Goal: Check status: Check status

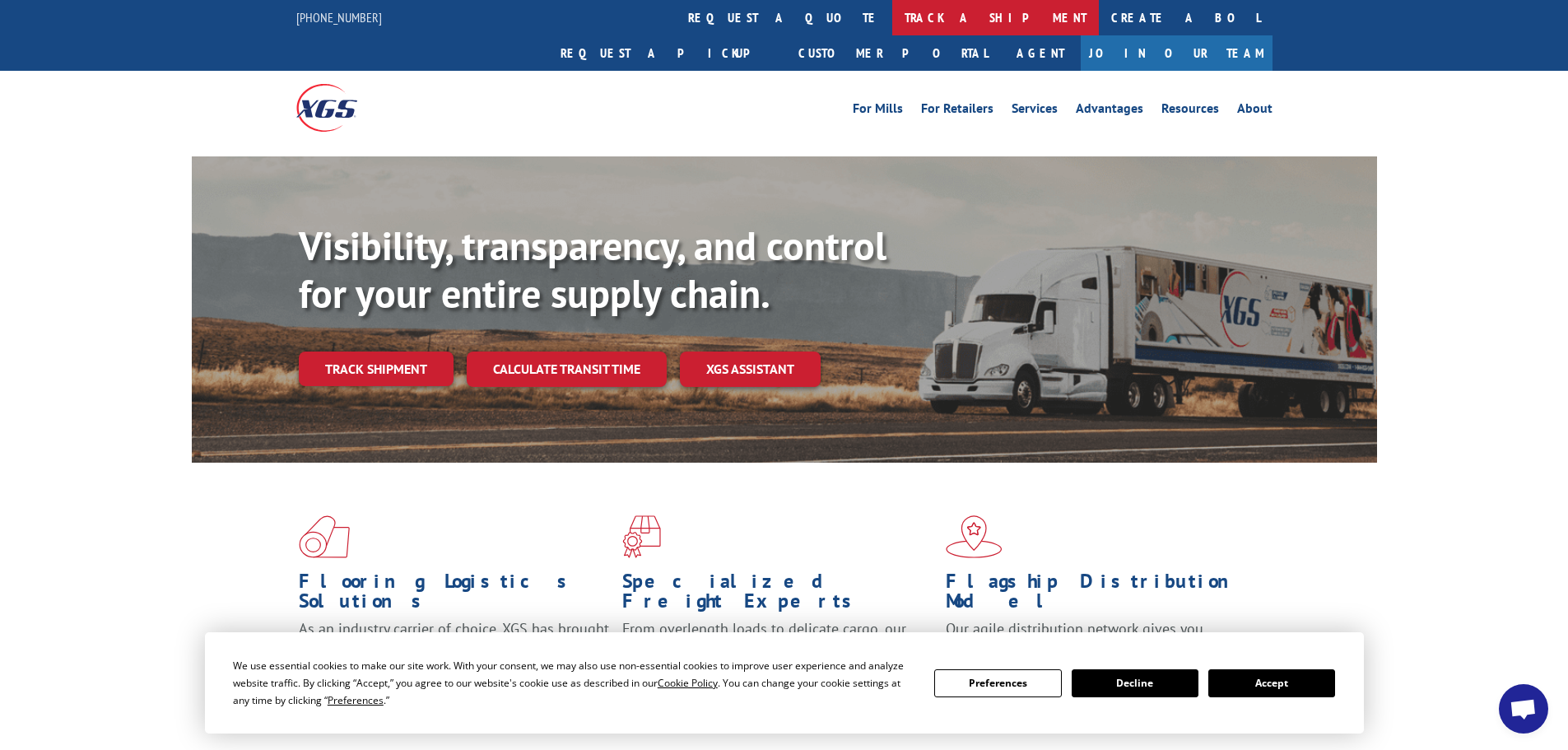
click at [892, 13] on link "track a shipment" at bounding box center [996, 17] width 207 height 36
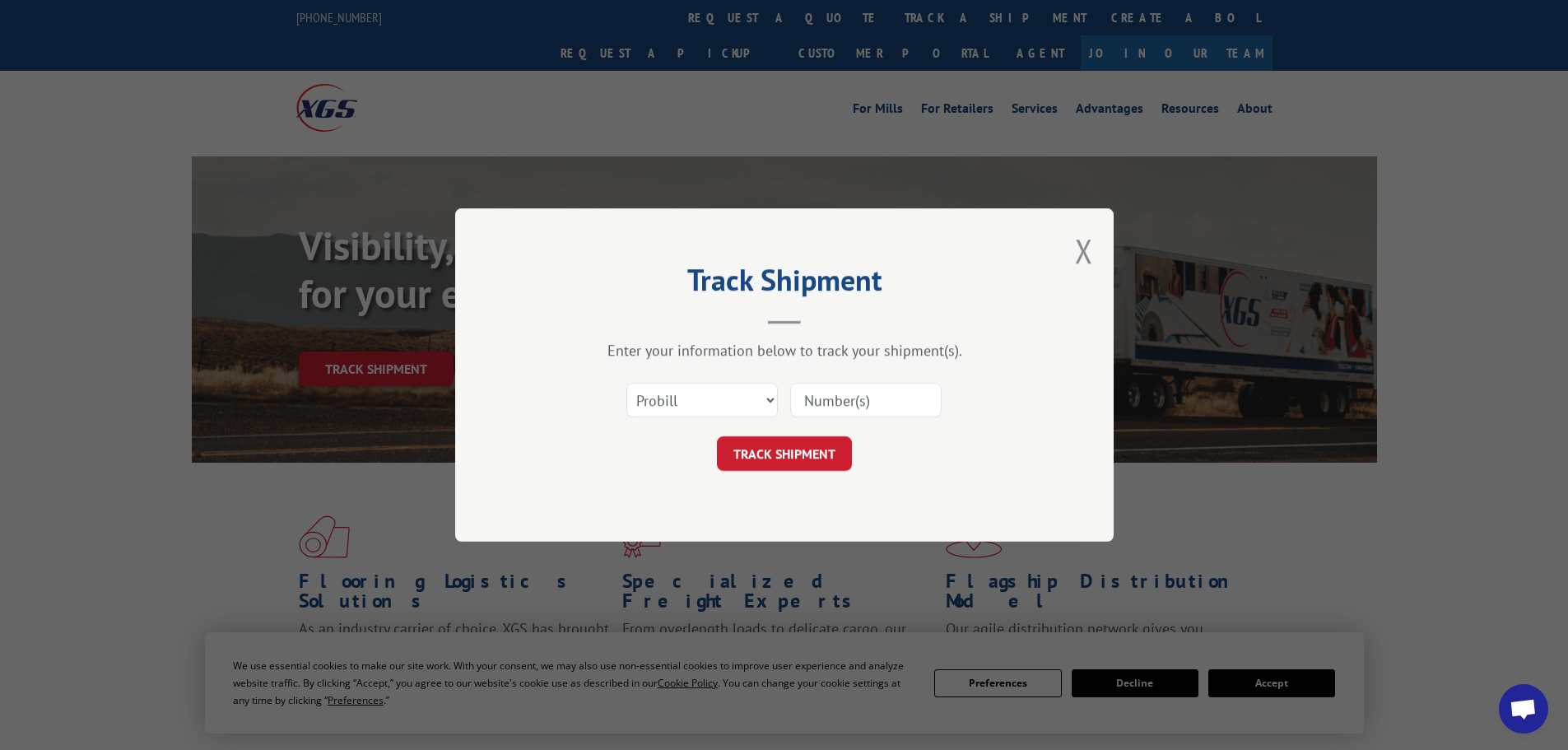
click at [858, 393] on input at bounding box center [866, 401] width 152 height 35
paste input "17480262"
type input "17480262"
click at [806, 441] on button "TRACK SHIPMENT" at bounding box center [784, 454] width 135 height 35
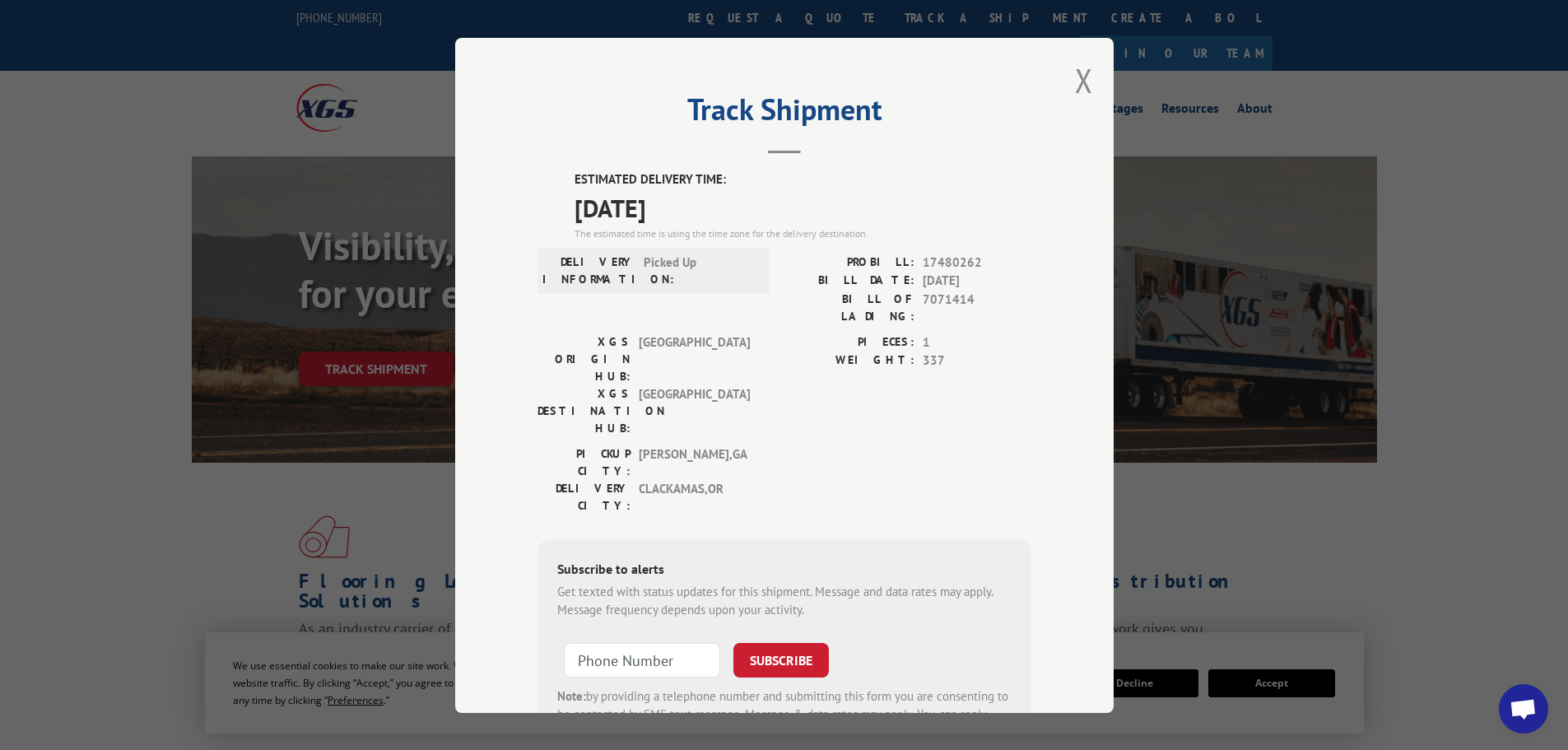
drag, startPoint x: 565, startPoint y: 177, endPoint x: 699, endPoint y: 217, distance: 139.8
click at [699, 217] on div "ESTIMATED DELIVERY TIME: [DATE] The estimated time is using the time zone for t…" at bounding box center [784, 466] width 494 height 592
copy div "ESTIMATED DELIVERY TIME: [DATE]"
click at [947, 262] on span "17480262" at bounding box center [976, 262] width 109 height 19
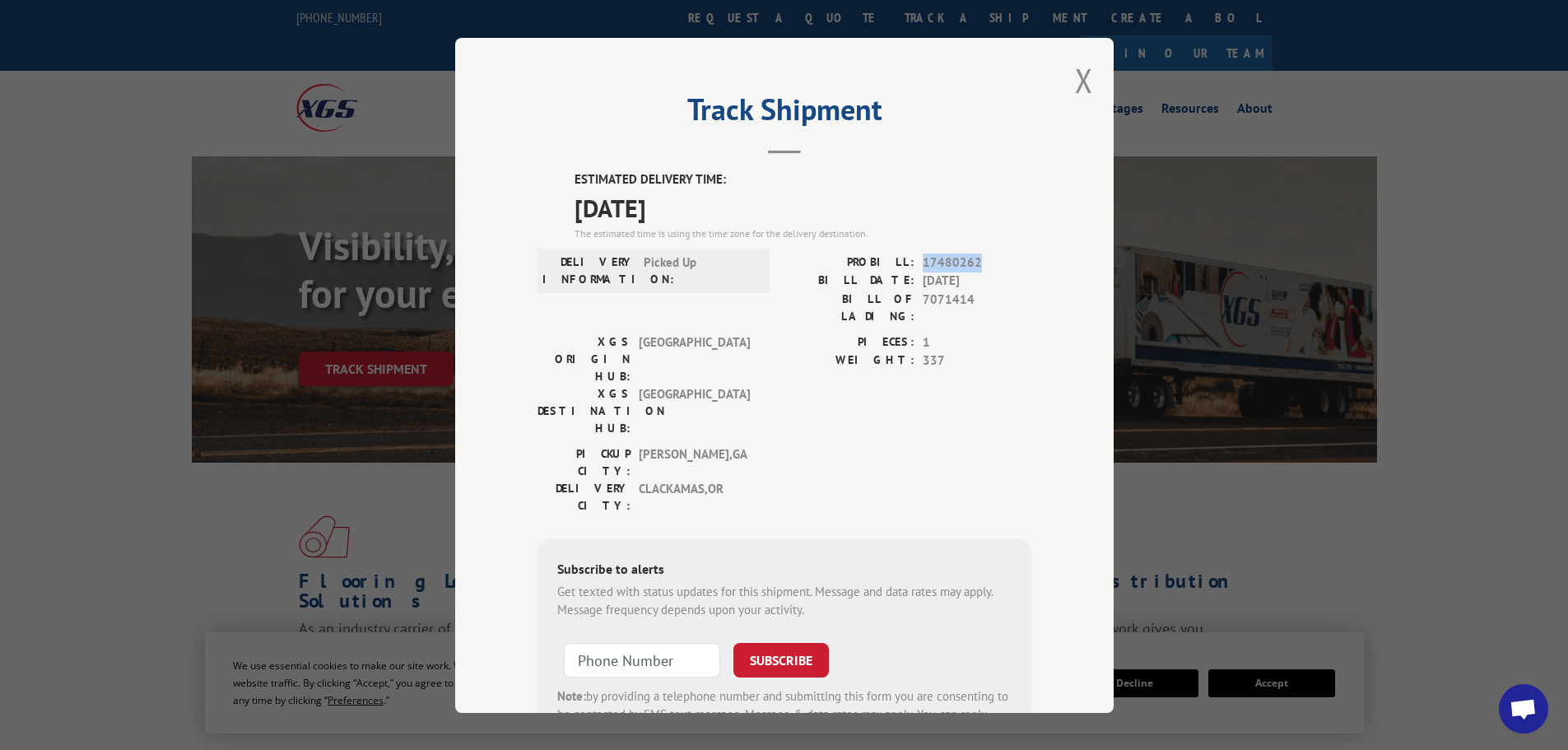
copy span "17480262"
